Goal: Task Accomplishment & Management: Manage account settings

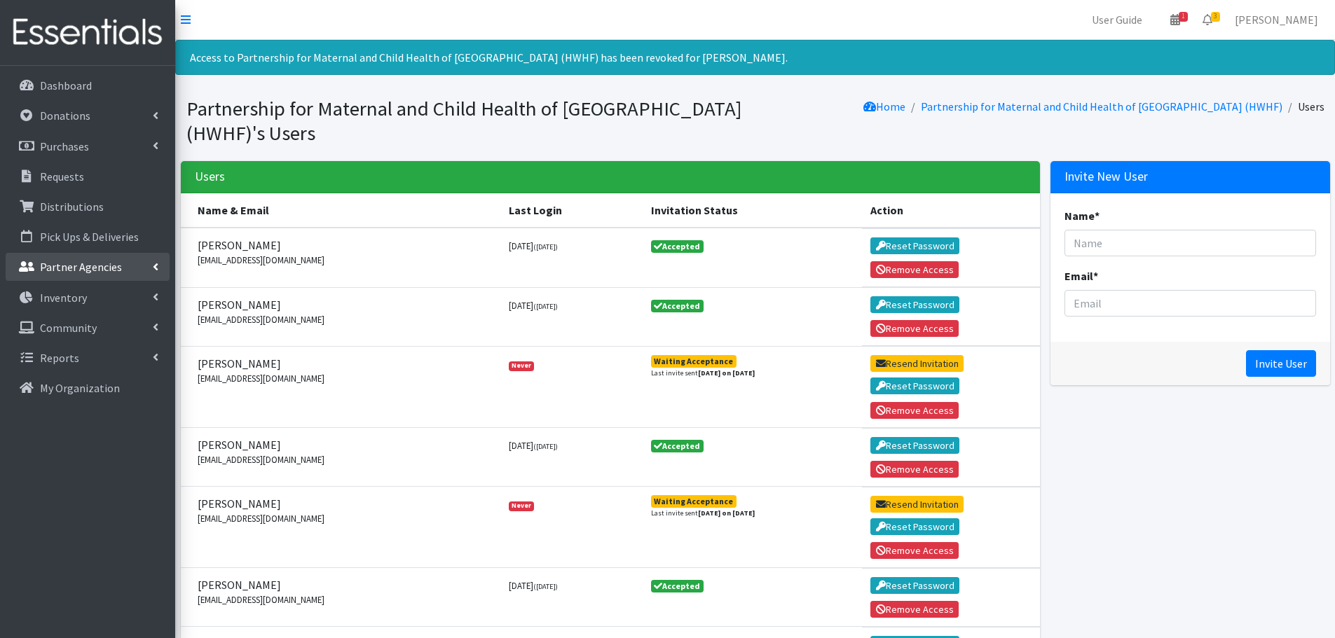
click at [74, 273] on p "Partner Agencies" at bounding box center [81, 267] width 82 height 14
drag, startPoint x: 90, startPoint y: 299, endPoint x: 97, endPoint y: 297, distance: 7.3
click at [91, 298] on link "All Partners" at bounding box center [88, 298] width 164 height 28
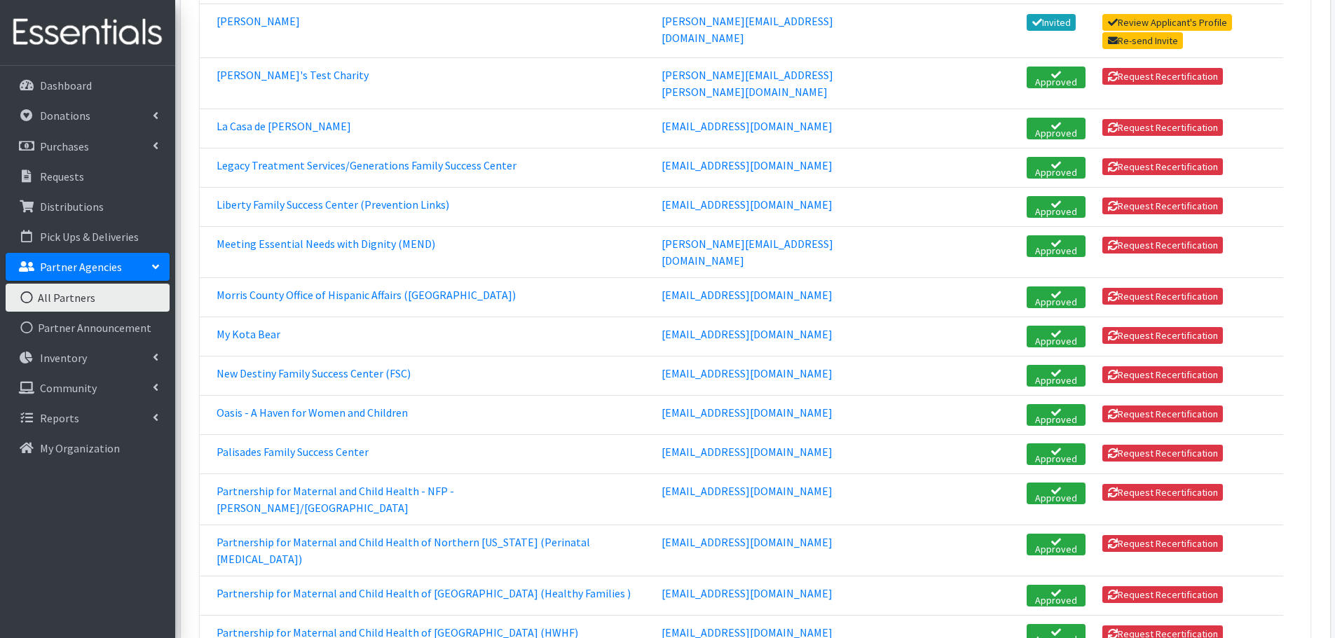
scroll to position [1962, 0]
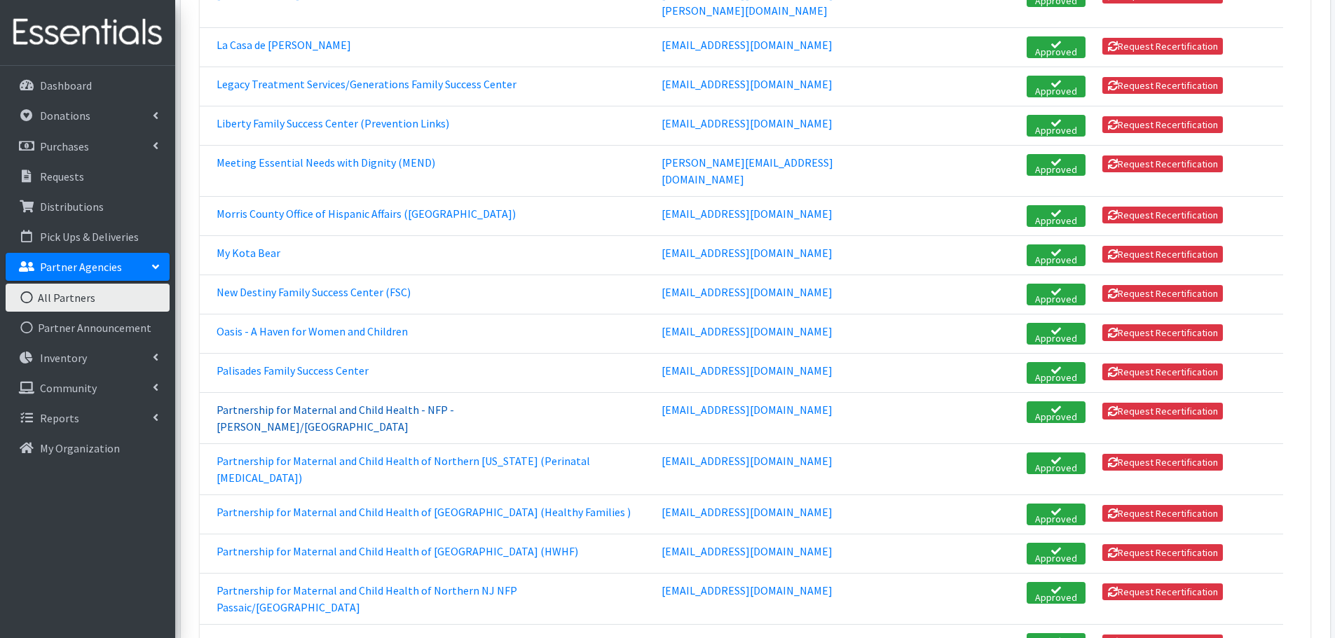
click at [333, 403] on link "Partnership for Maternal and Child Health - NFP - [PERSON_NAME]/[GEOGRAPHIC_DAT…" at bounding box center [336, 418] width 238 height 31
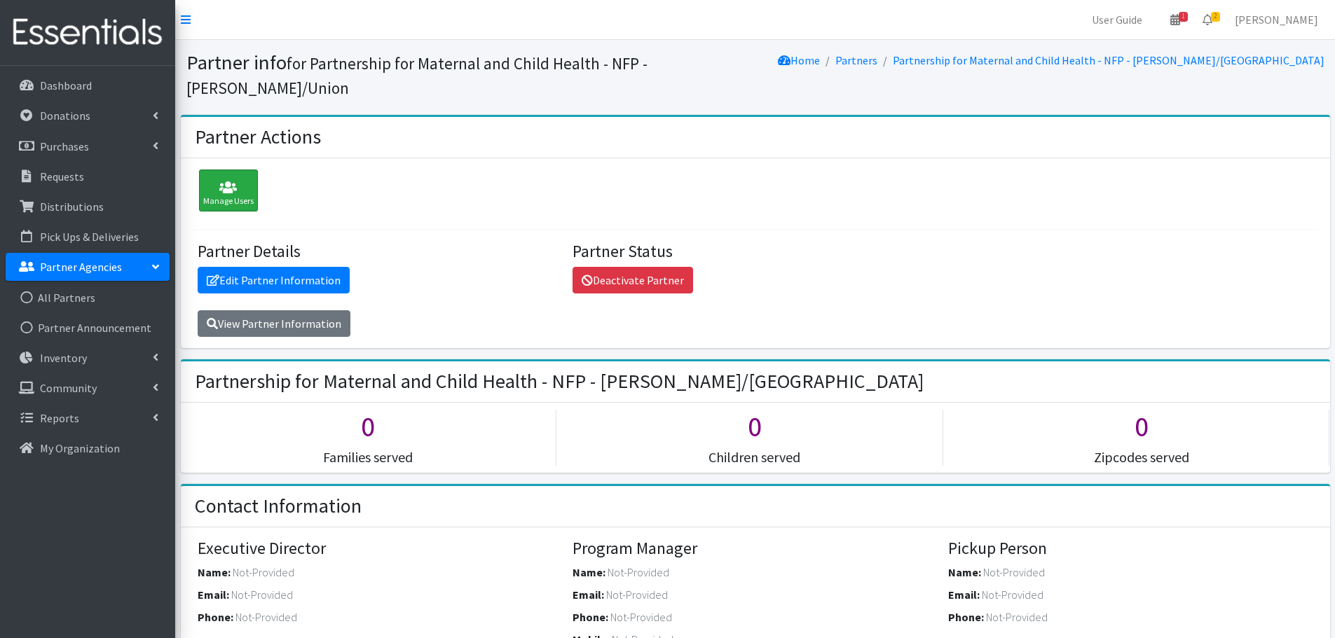
click at [219, 181] on icon at bounding box center [228, 188] width 50 height 14
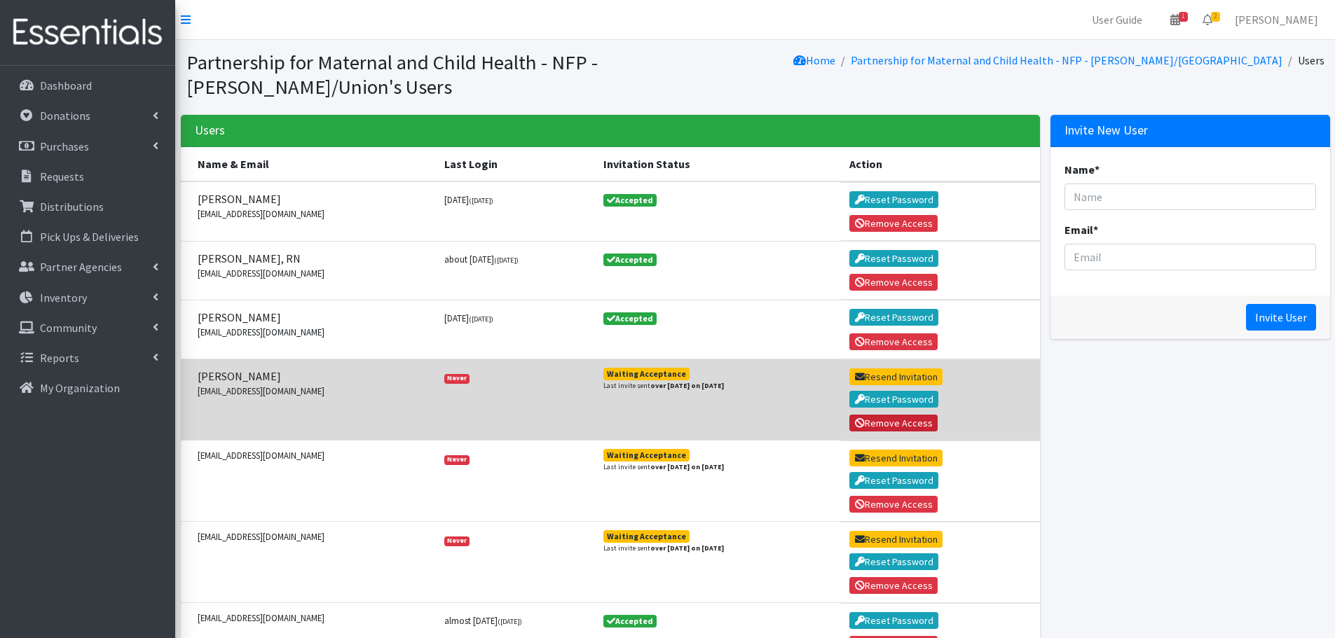
click at [897, 421] on button "Remove Access" at bounding box center [893, 423] width 88 height 17
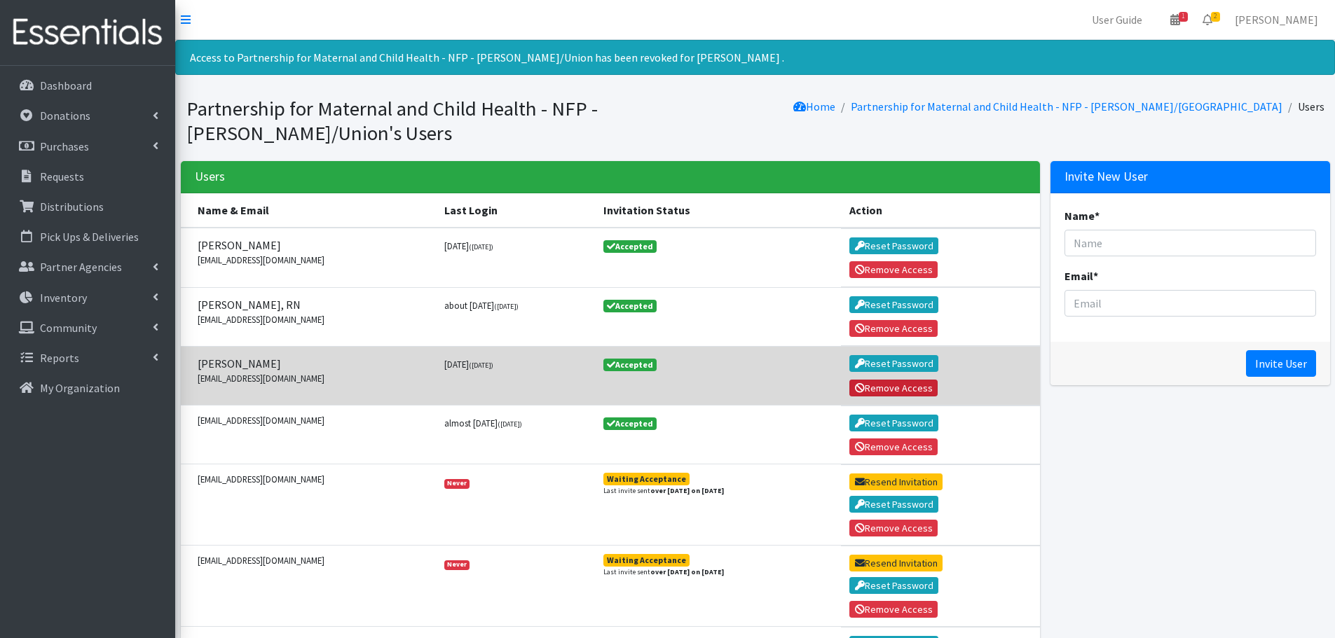
click at [893, 388] on button "Remove Access" at bounding box center [893, 388] width 88 height 17
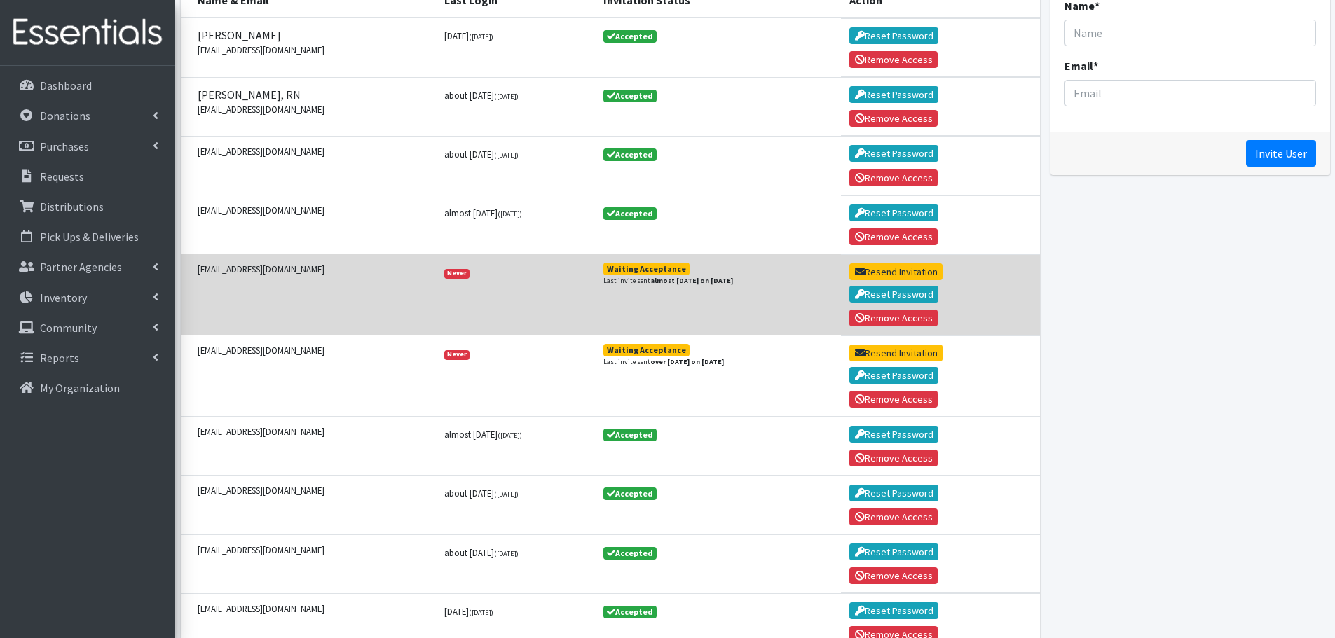
scroll to position [280, 0]
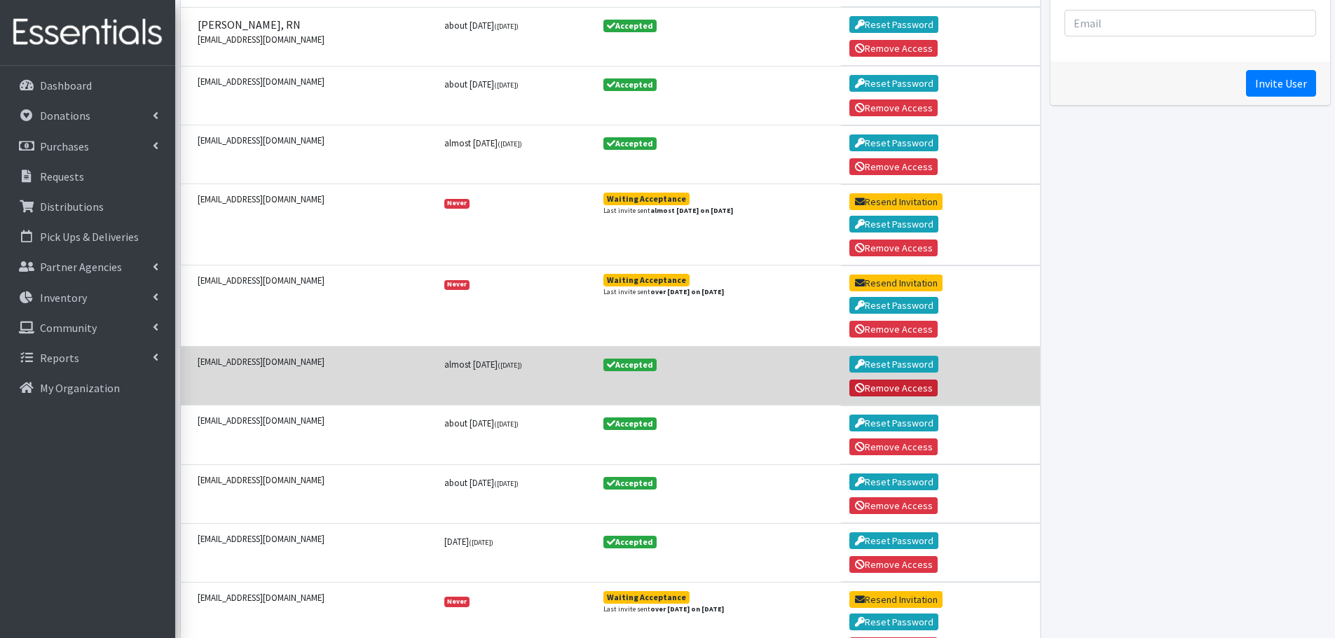
click at [886, 388] on button "Remove Access" at bounding box center [893, 388] width 88 height 17
